Goal: Information Seeking & Learning: Learn about a topic

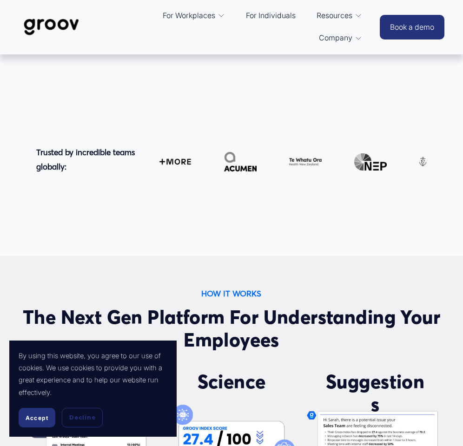
scroll to position [340, 0]
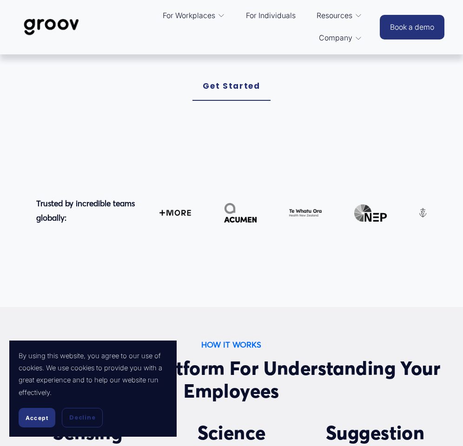
click at [265, 14] on link "For Individuals" at bounding box center [270, 16] width 59 height 22
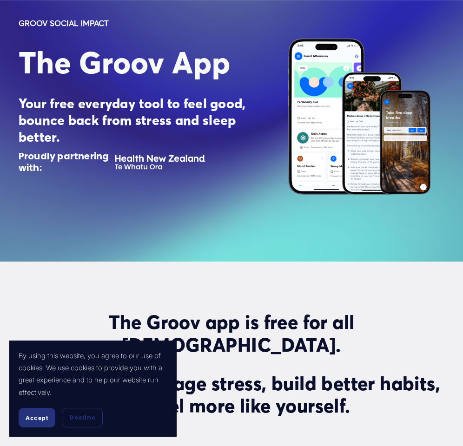
scroll to position [92, 0]
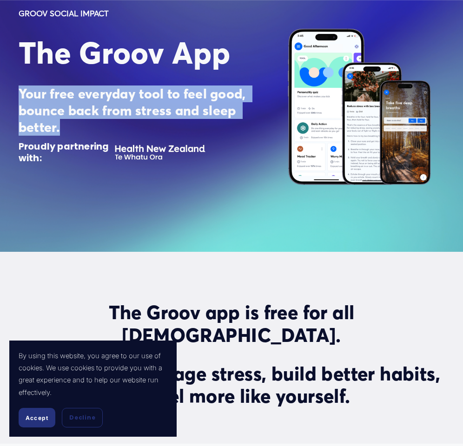
drag, startPoint x: 71, startPoint y: 125, endPoint x: 20, endPoint y: 98, distance: 58.6
click at [20, 98] on h3 "Your free everyday tool to feel good, bounce back from stress and sleep better." at bounding box center [142, 110] width 246 height 50
copy strong "Your free everyday tool to feel good, bounce back from stress and sleep better."
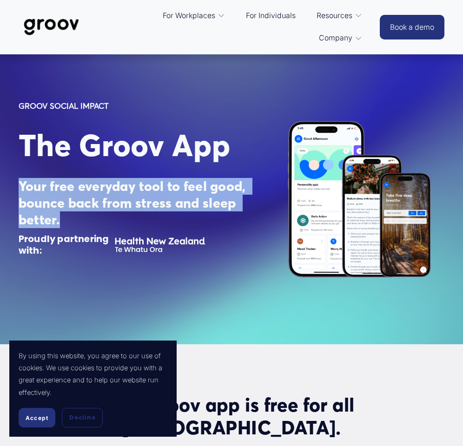
drag, startPoint x: 64, startPoint y: 222, endPoint x: 17, endPoint y: 190, distance: 56.9
click at [17, 190] on div "GROOV SOCIAL IMPACT The Groov App Your free everyday tool to feel good, bounce …" at bounding box center [231, 199] width 463 height 229
